Goal: Find specific page/section: Find specific page/section

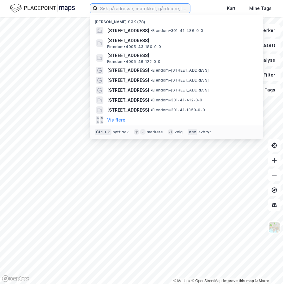
click at [129, 7] on input at bounding box center [144, 8] width 93 height 9
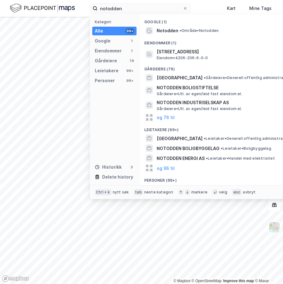
click at [195, 31] on span "• Område • [GEOGRAPHIC_DATA]" at bounding box center [199, 30] width 39 height 5
click at [135, 10] on input "notodden" at bounding box center [140, 8] width 85 height 9
type input "notodden"
click at [114, 52] on div "Eiendommer" at bounding box center [108, 50] width 27 height 7
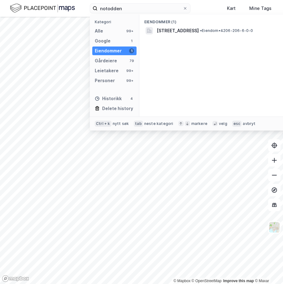
click at [111, 33] on div "Alle 99+" at bounding box center [114, 31] width 44 height 9
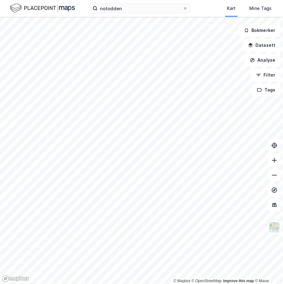
drag, startPoint x: 151, startPoint y: 14, endPoint x: 102, endPoint y: 12, distance: 49.0
click at [102, 12] on div "notodden Kart Mine Tags Bolig Verktøy [PERSON_NAME]" at bounding box center [141, 8] width 283 height 17
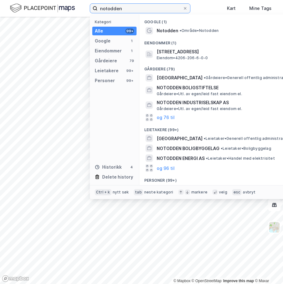
drag, startPoint x: 132, startPoint y: 13, endPoint x: 88, endPoint y: 9, distance: 44.2
click at [88, 9] on div "notodden Kategori Alle 99+ Google 1 Eiendommer 1 Gårdeiere 79 Leietakere 99+ Pe…" at bounding box center [141, 8] width 283 height 17
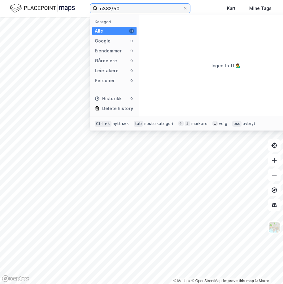
type input "382/50"
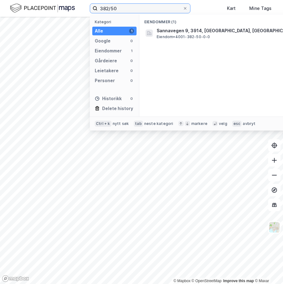
click at [153, 9] on input "382/50" at bounding box center [140, 8] width 85 height 9
drag, startPoint x: 152, startPoint y: 9, endPoint x: 107, endPoint y: 9, distance: 45.3
click at [107, 9] on input "382/50" at bounding box center [140, 8] width 85 height 9
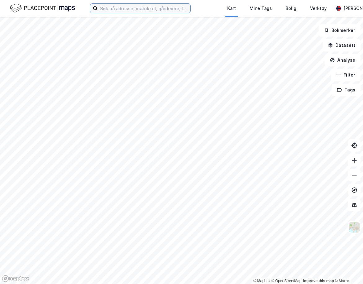
click at [142, 10] on input at bounding box center [144, 8] width 93 height 9
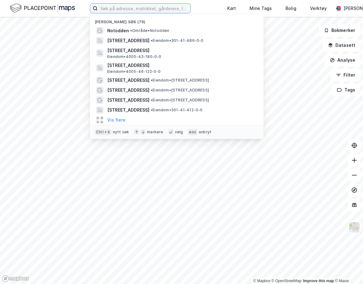
click at [131, 11] on input at bounding box center [144, 8] width 93 height 9
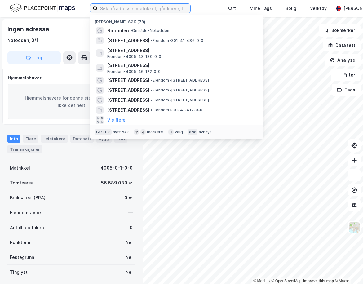
type input "g"
click at [132, 33] on div "Notodden • Område • [GEOGRAPHIC_DATA]" at bounding box center [182, 30] width 150 height 7
